Goal: Navigation & Orientation: Go to known website

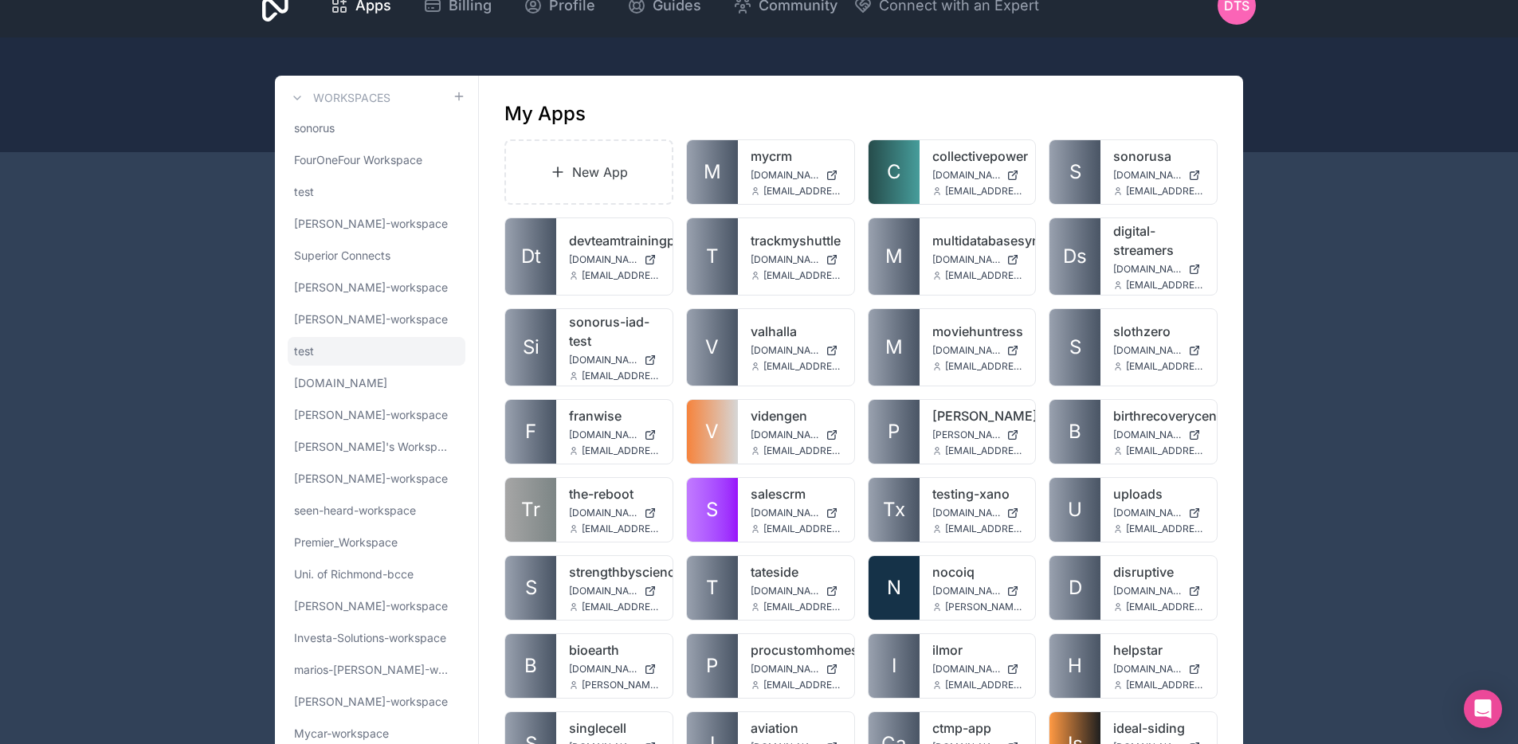
scroll to position [339, 0]
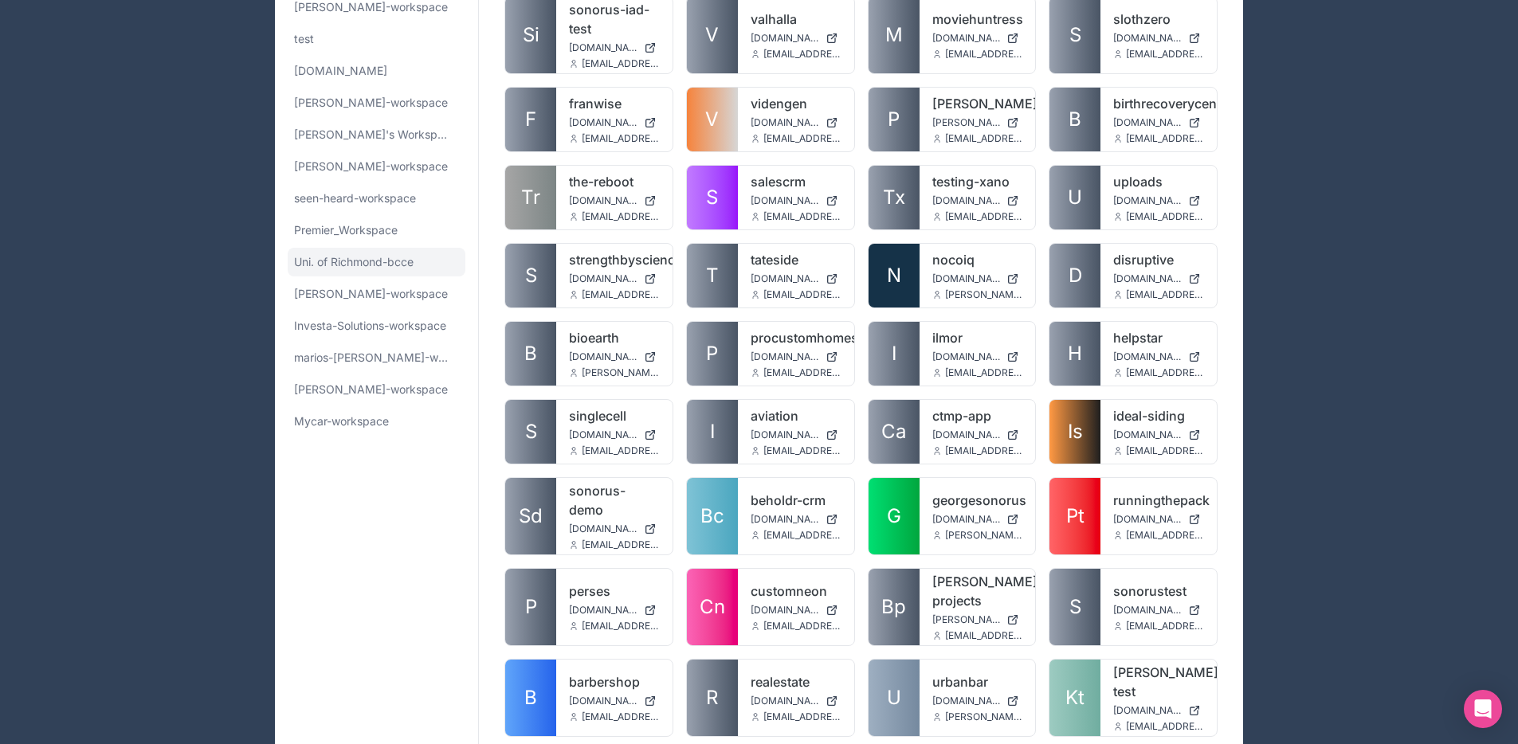
click at [387, 253] on link "Uni. of Richmond-bcce" at bounding box center [377, 262] width 178 height 29
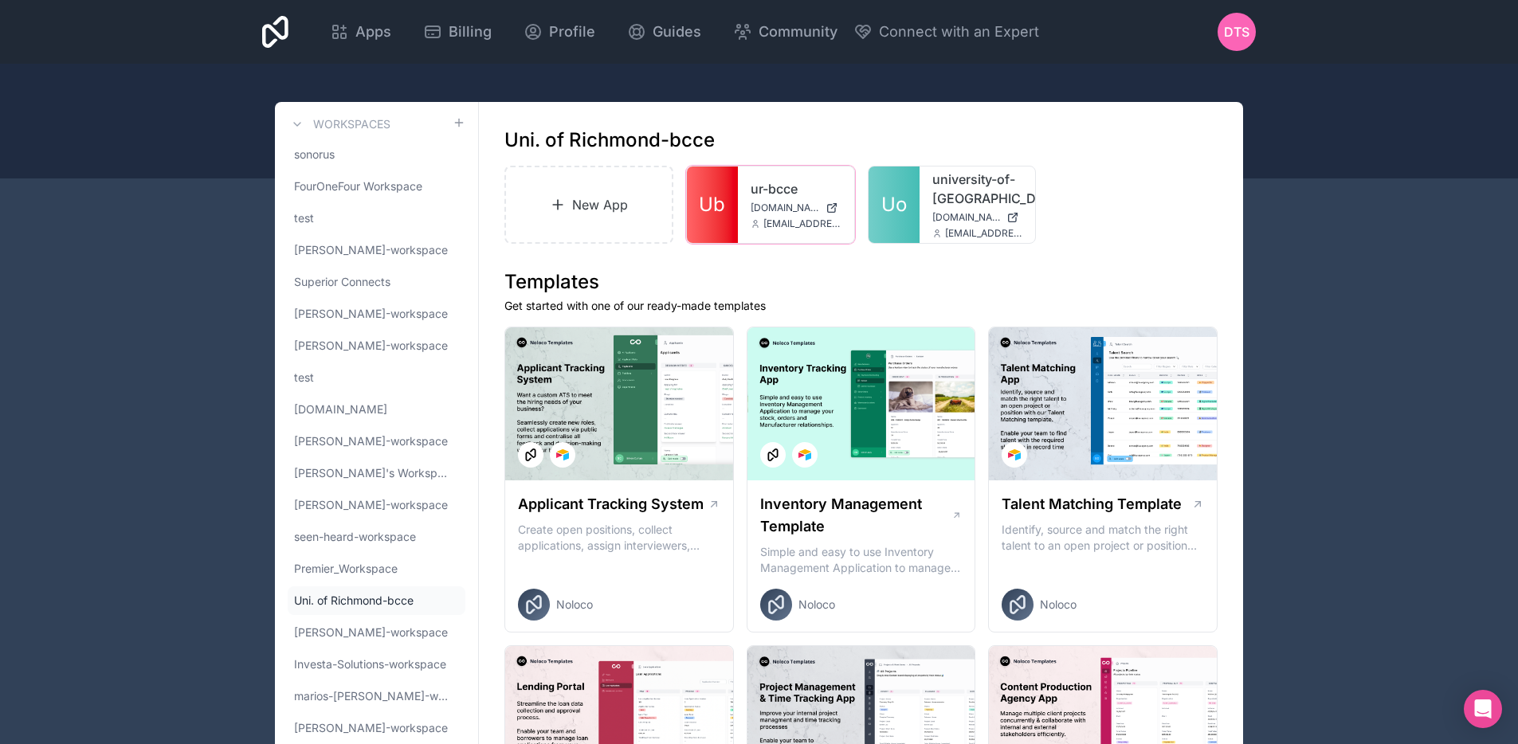
click at [0, 0] on icon at bounding box center [0, 0] width 0 height 0
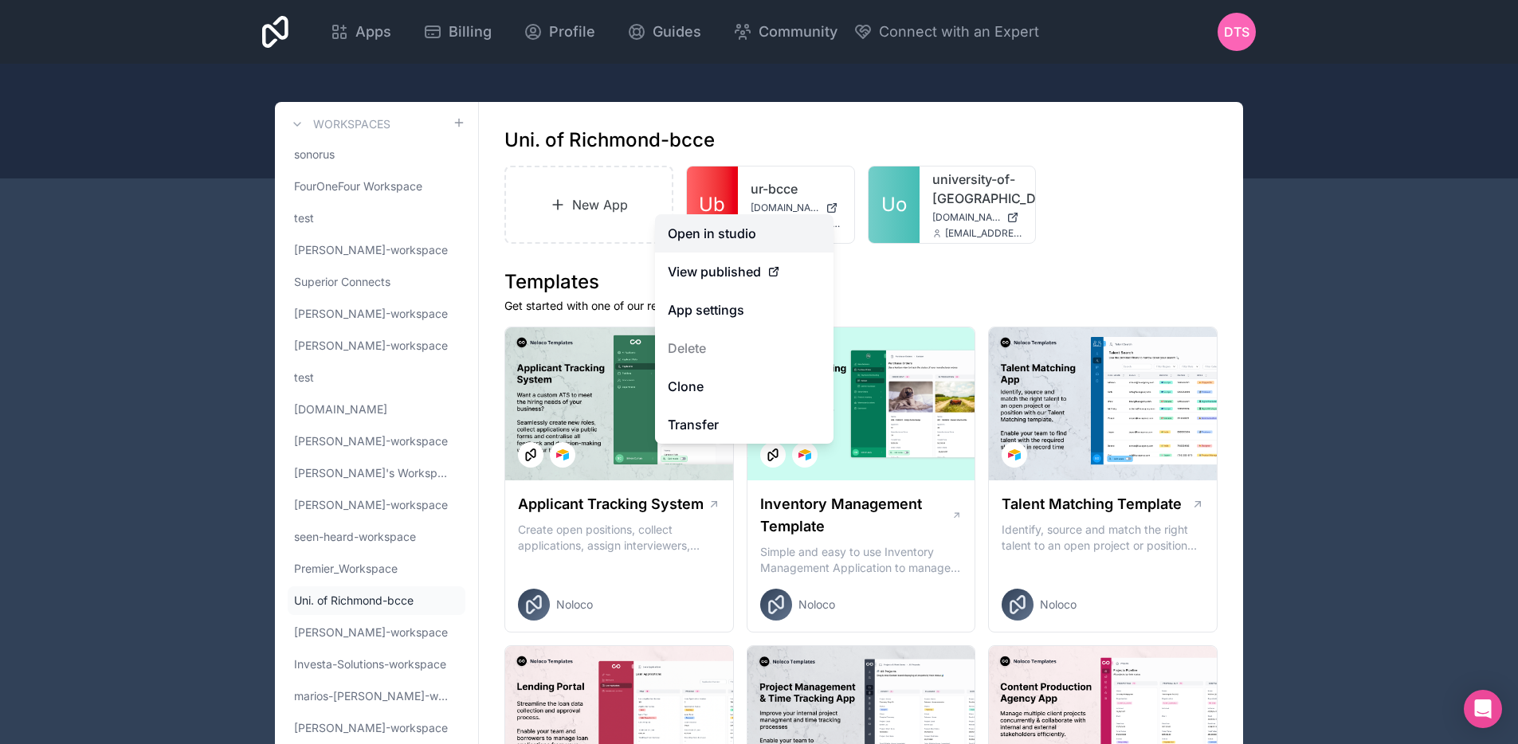
click at [761, 230] on link "Open in studio" at bounding box center [744, 233] width 179 height 38
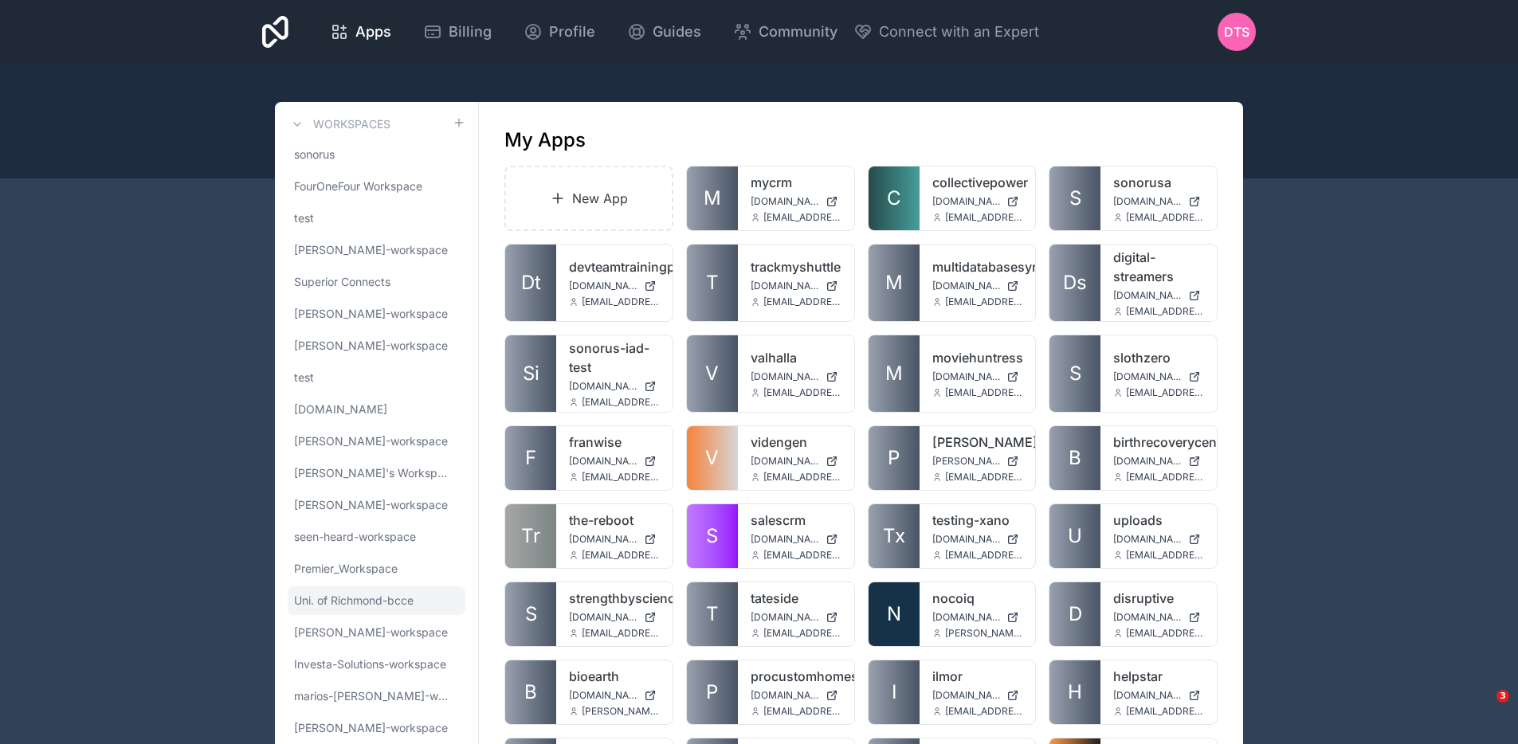
click at [363, 599] on span "Uni. of Richmond-bcce" at bounding box center [354, 601] width 120 height 16
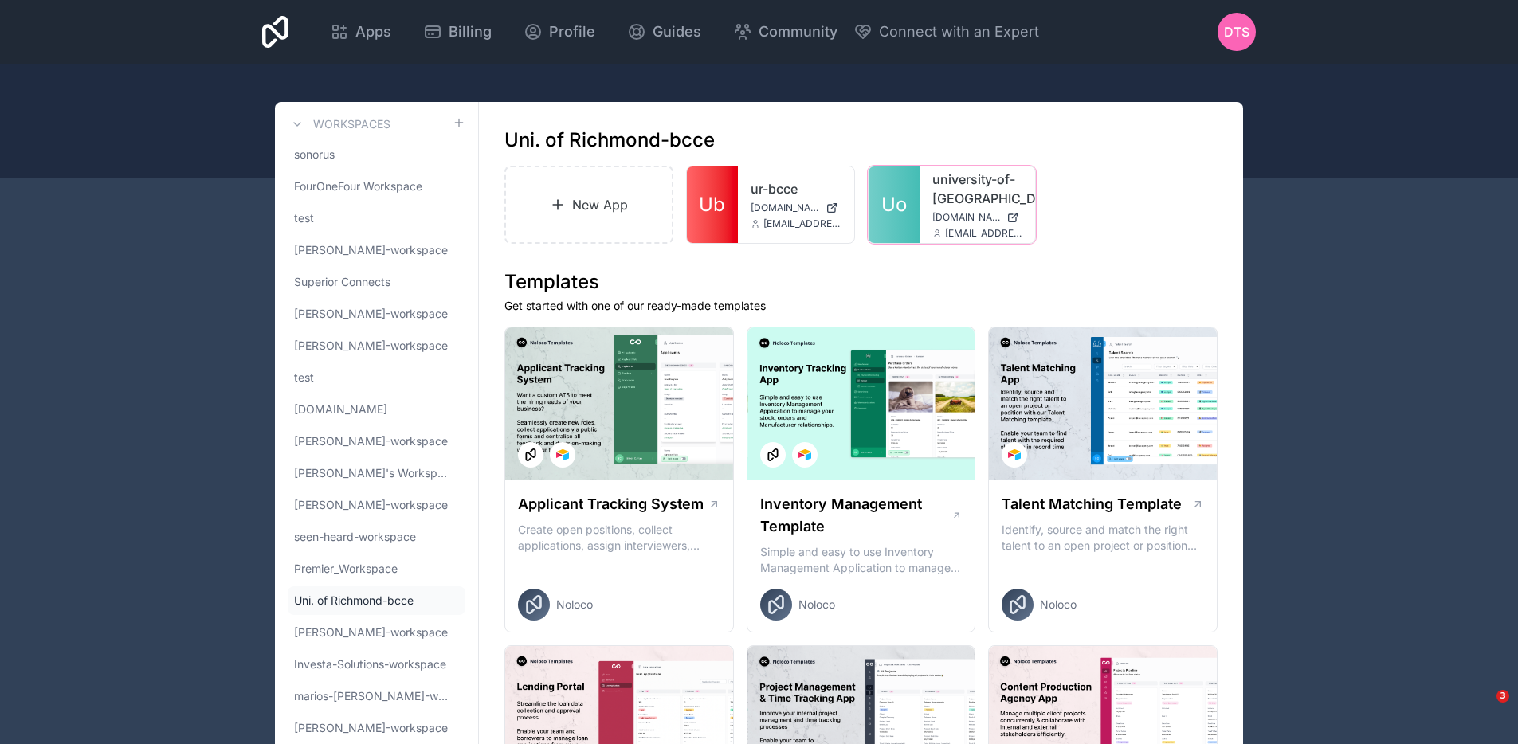
click at [0, 0] on icon at bounding box center [0, 0] width 0 height 0
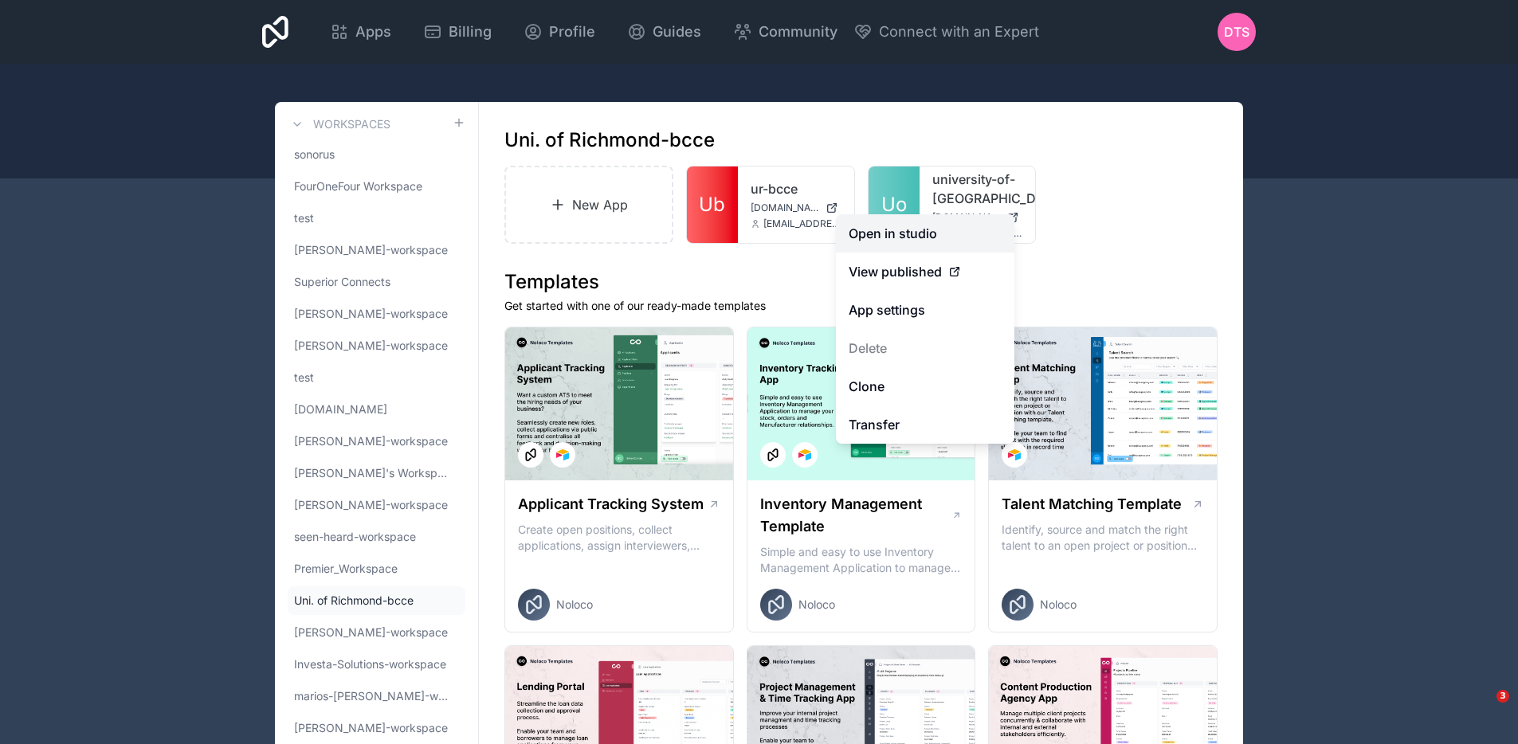
click at [948, 229] on link "Open in studio" at bounding box center [925, 233] width 179 height 38
